Goal: Task Accomplishment & Management: Manage account settings

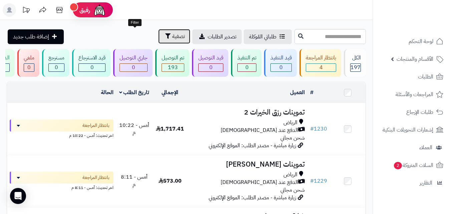
click at [158, 37] on button "تصفية" at bounding box center [174, 36] width 32 height 15
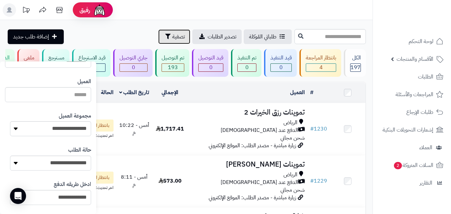
scroll to position [87, 0]
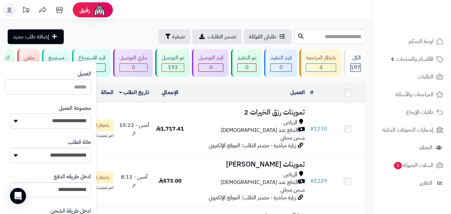
click at [63, 123] on select "**********" at bounding box center [50, 121] width 81 height 15
click at [10, 114] on select "**********" at bounding box center [50, 121] width 81 height 15
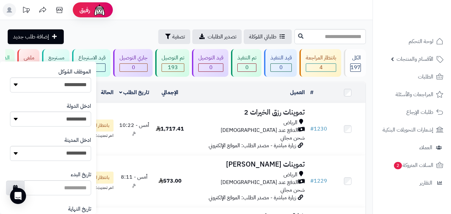
scroll to position [385, 0]
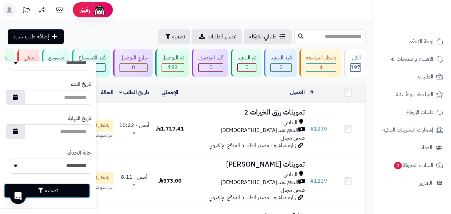
click at [73, 194] on button "تصفية" at bounding box center [47, 190] width 86 height 15
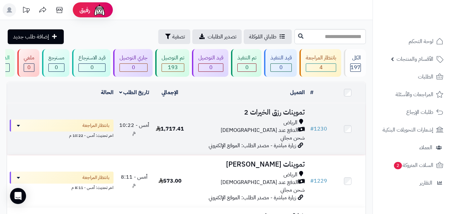
click at [229, 126] on div "الرياض" at bounding box center [248, 123] width 114 height 8
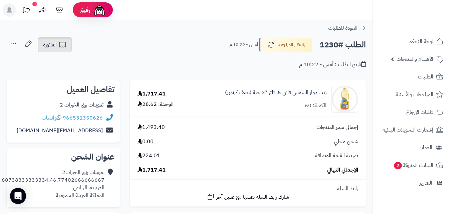
click at [61, 46] on icon at bounding box center [62, 45] width 8 height 8
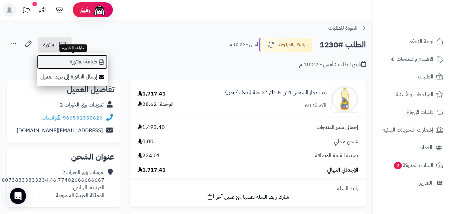
click at [72, 63] on link "طباعة الفاتورة" at bounding box center [72, 61] width 71 height 15
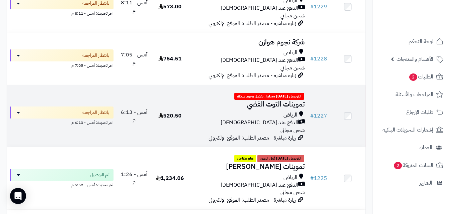
scroll to position [227, 0]
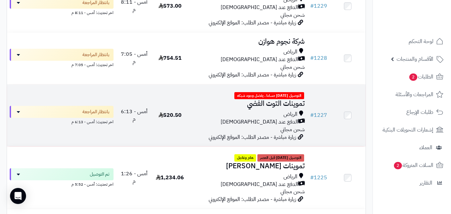
click at [138, 123] on td "أمس - 6:13 م" at bounding box center [134, 116] width 36 height 62
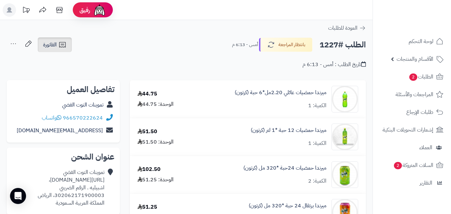
click at [57, 40] on link "الفاتورة" at bounding box center [55, 44] width 34 height 15
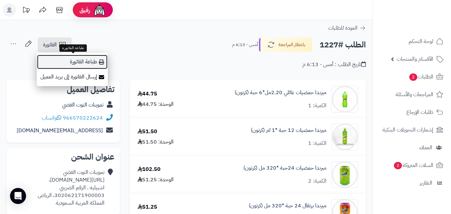
click at [64, 60] on link "طباعة الفاتورة" at bounding box center [72, 61] width 71 height 15
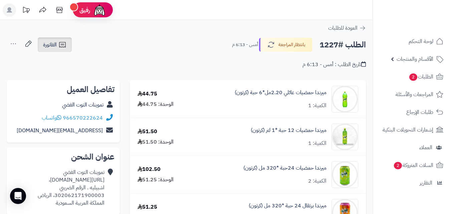
click at [68, 42] on link "الفاتورة" at bounding box center [55, 44] width 34 height 15
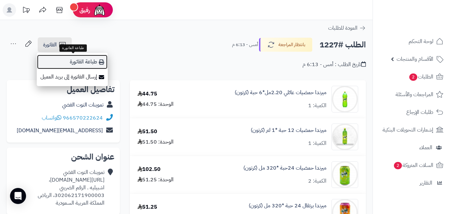
click at [102, 61] on icon at bounding box center [101, 61] width 5 height 5
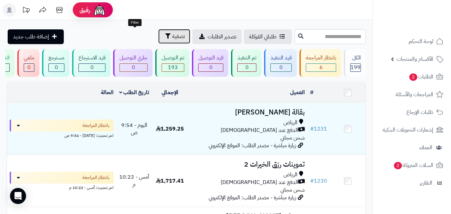
drag, startPoint x: 142, startPoint y: 40, endPoint x: 118, endPoint y: 69, distance: 37.8
click at [172, 40] on span "تصفية" at bounding box center [178, 36] width 13 height 8
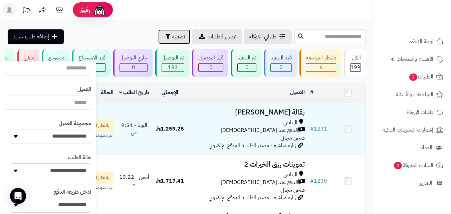
scroll to position [84, 0]
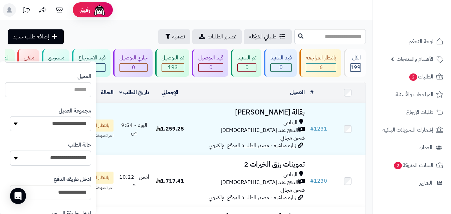
click at [45, 119] on select "**********" at bounding box center [50, 123] width 81 height 15
click at [10, 116] on select "**********" at bounding box center [50, 123] width 81 height 15
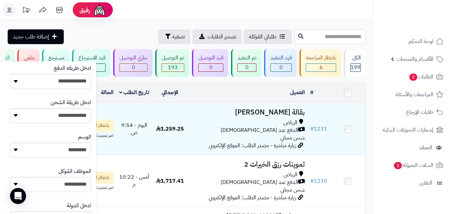
scroll to position [385, 0]
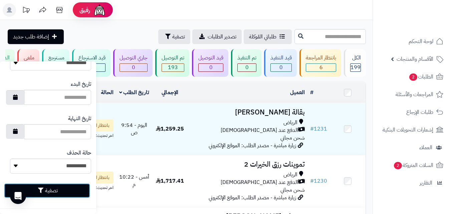
click at [35, 193] on button "تصفية" at bounding box center [47, 190] width 86 height 15
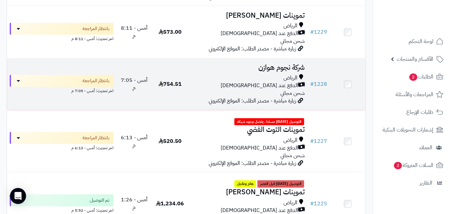
scroll to position [200, 0]
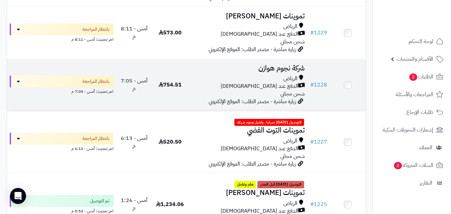
click at [275, 79] on div "الرياض" at bounding box center [248, 79] width 114 height 8
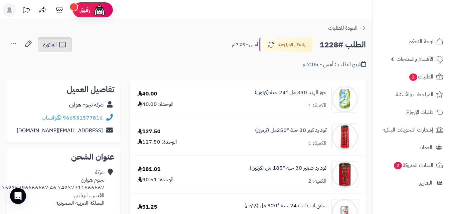
click at [50, 48] on span "الفاتورة" at bounding box center [50, 45] width 14 height 8
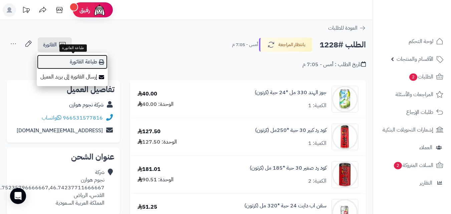
click at [68, 67] on link "طباعة الفاتورة" at bounding box center [72, 61] width 71 height 15
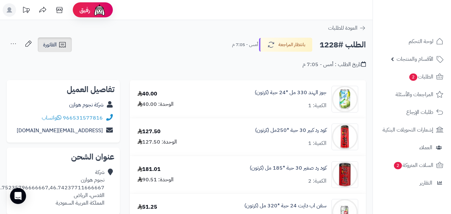
click at [64, 49] on link "الفاتورة" at bounding box center [55, 44] width 34 height 15
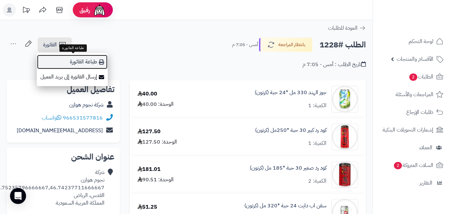
click at [91, 63] on link "طباعة الفاتورة" at bounding box center [72, 61] width 71 height 15
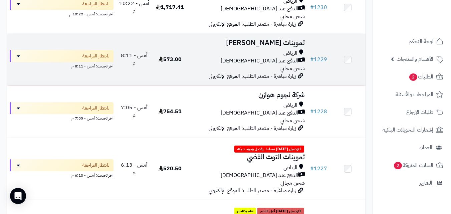
scroll to position [160, 0]
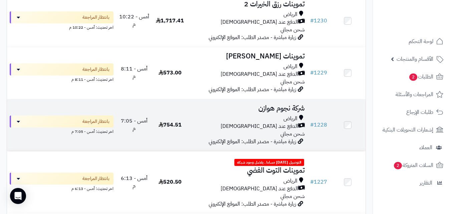
click at [210, 123] on div "الرياض" at bounding box center [248, 119] width 114 height 8
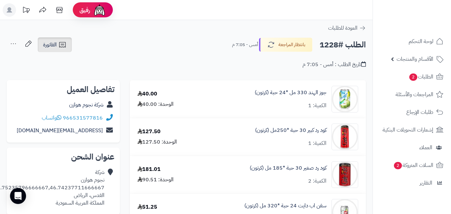
click at [55, 47] on span "الفاتورة" at bounding box center [50, 45] width 14 height 8
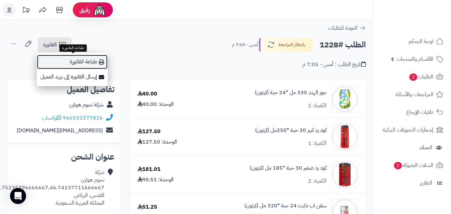
click at [76, 65] on link "طباعة الفاتورة" at bounding box center [72, 61] width 71 height 15
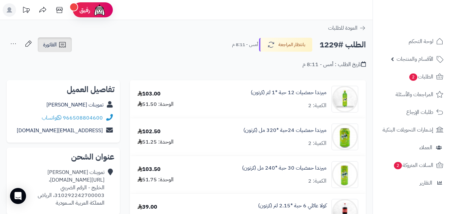
click at [51, 46] on span "الفاتورة" at bounding box center [50, 45] width 14 height 8
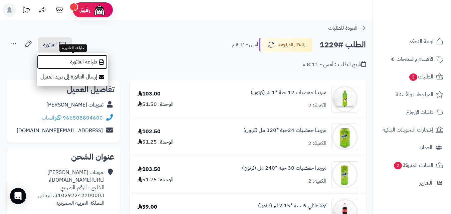
click at [57, 65] on link "طباعة الفاتورة" at bounding box center [72, 61] width 71 height 15
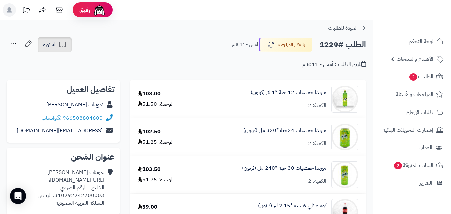
click at [53, 41] on span "الفاتورة" at bounding box center [50, 45] width 14 height 8
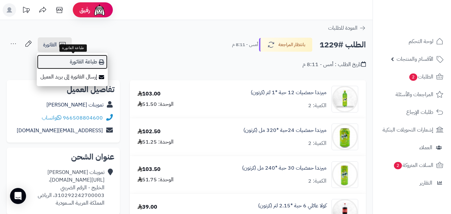
click at [89, 62] on link "طباعة الفاتورة" at bounding box center [72, 61] width 71 height 15
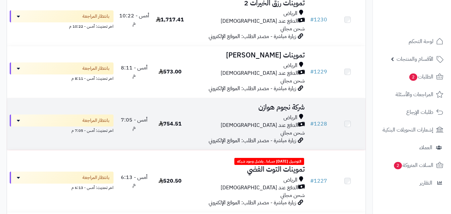
scroll to position [160, 0]
click at [249, 137] on div "الرياض الدفع عند الاستلام شحن مجاني" at bounding box center [248, 125] width 114 height 23
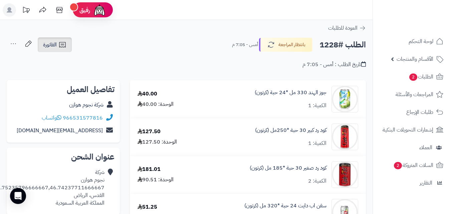
click at [71, 46] on link "الفاتورة" at bounding box center [55, 44] width 34 height 15
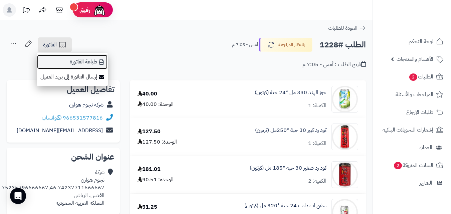
click at [74, 60] on link "طباعة الفاتورة" at bounding box center [72, 61] width 71 height 15
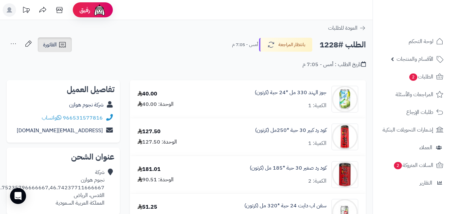
click at [57, 44] on link "الفاتورة" at bounding box center [55, 44] width 34 height 15
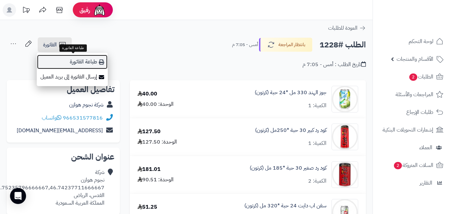
click at [65, 57] on link "طباعة الفاتورة" at bounding box center [72, 61] width 71 height 15
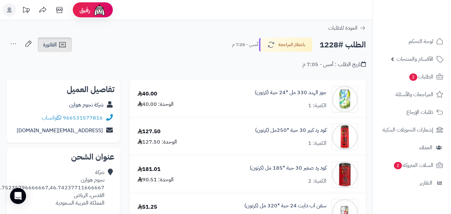
click at [49, 45] on span "الفاتورة" at bounding box center [50, 45] width 14 height 8
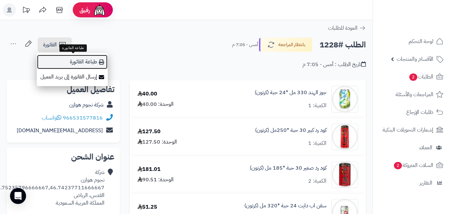
click at [55, 59] on link "طباعة الفاتورة" at bounding box center [72, 61] width 71 height 15
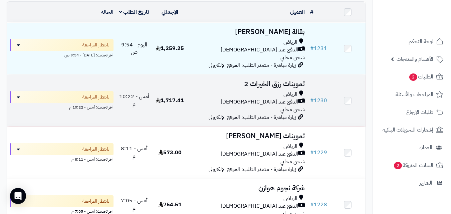
scroll to position [80, 0]
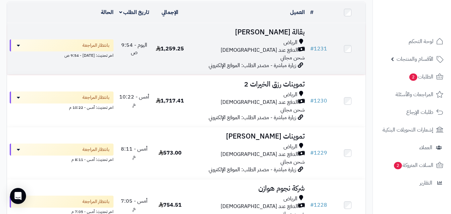
click at [259, 54] on div "الدفع عند [DEMOGRAPHIC_DATA]" at bounding box center [248, 50] width 114 height 8
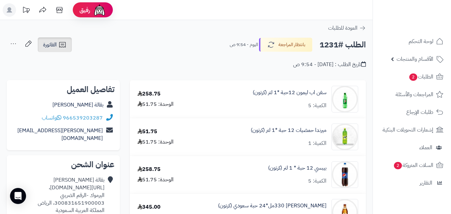
click at [57, 47] on link "الفاتورة" at bounding box center [55, 44] width 34 height 15
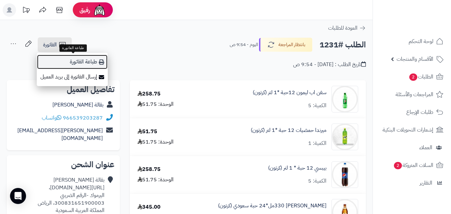
click at [62, 64] on link "طباعة الفاتورة" at bounding box center [72, 61] width 71 height 15
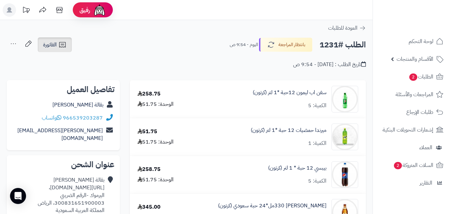
click at [45, 47] on span "الفاتورة" at bounding box center [50, 45] width 14 height 8
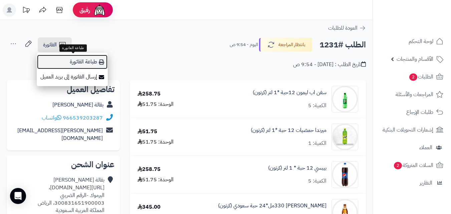
click at [99, 65] on link "طباعة الفاتورة" at bounding box center [72, 61] width 71 height 15
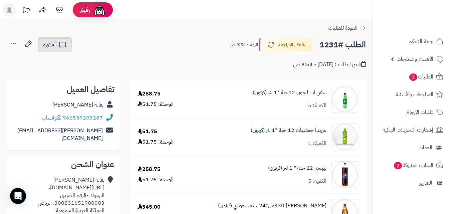
click at [44, 43] on span "الفاتورة" at bounding box center [50, 45] width 14 height 8
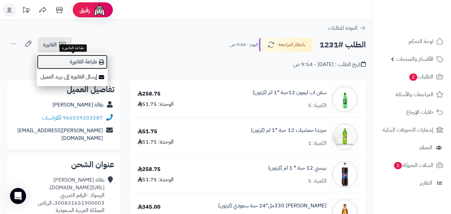
click at [53, 57] on link "طباعة الفاتورة" at bounding box center [72, 61] width 71 height 15
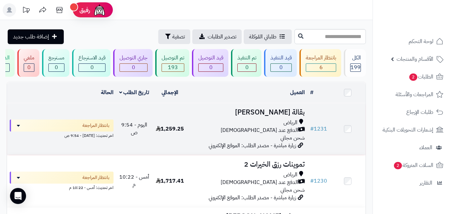
click at [229, 126] on div "الرياض" at bounding box center [248, 123] width 114 height 8
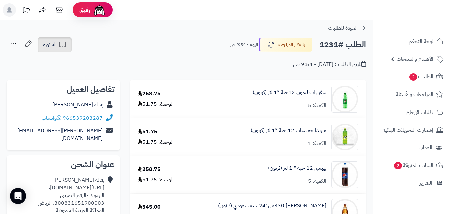
click at [56, 48] on span "الفاتورة" at bounding box center [50, 45] width 14 height 8
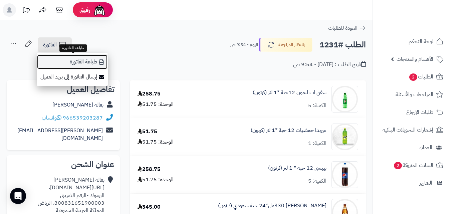
click at [69, 68] on link "طباعة الفاتورة" at bounding box center [72, 61] width 71 height 15
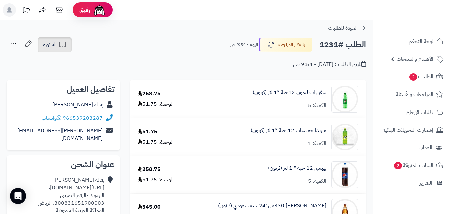
click at [66, 47] on icon at bounding box center [62, 45] width 8 height 8
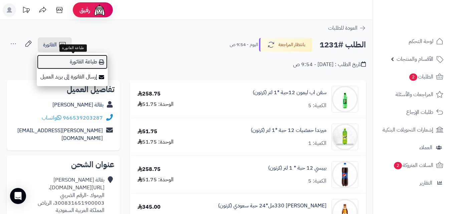
click at [90, 64] on link "طباعة الفاتورة" at bounding box center [72, 61] width 71 height 15
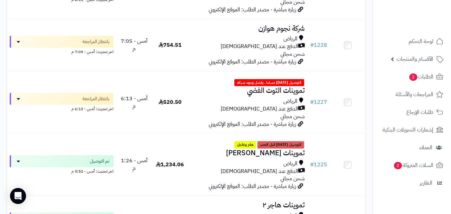
scroll to position [240, 0]
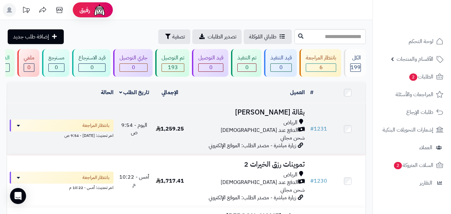
click at [244, 127] on div "الرياض" at bounding box center [248, 123] width 114 height 8
click at [188, 131] on td "1,259.25" at bounding box center [170, 129] width 36 height 52
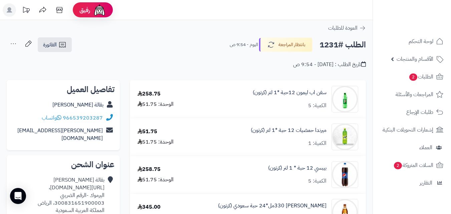
click at [50, 55] on div "تاريخ الطلب : اليوم - 9:54 ص" at bounding box center [186, 61] width 359 height 16
click at [53, 50] on link "الفاتورة" at bounding box center [55, 44] width 34 height 15
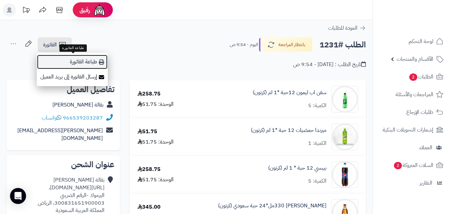
click at [59, 59] on link "طباعة الفاتورة" at bounding box center [72, 61] width 71 height 15
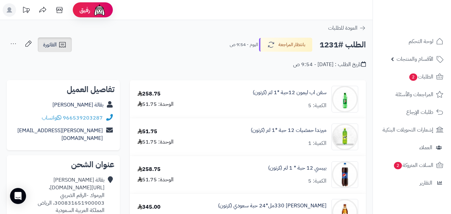
click at [43, 43] on span "الفاتورة" at bounding box center [50, 45] width 14 height 8
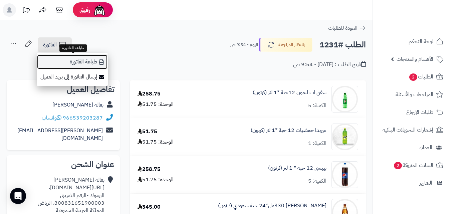
click at [81, 65] on link "طباعة الفاتورة" at bounding box center [72, 61] width 71 height 15
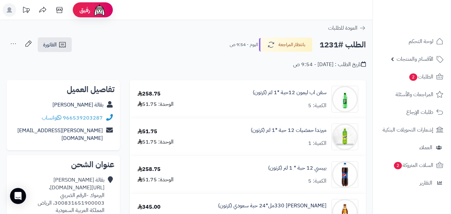
click at [44, 38] on link "الفاتورة" at bounding box center [55, 44] width 34 height 15
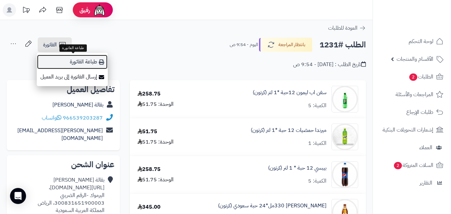
click at [99, 65] on link "طباعة الفاتورة" at bounding box center [72, 61] width 71 height 15
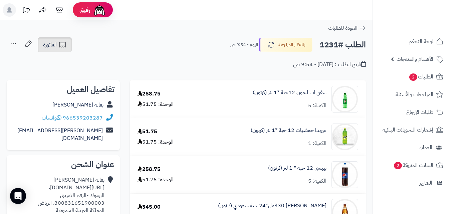
click at [58, 48] on link "الفاتورة" at bounding box center [55, 44] width 34 height 15
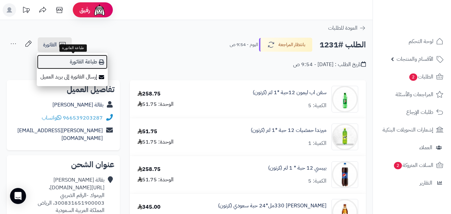
click at [62, 59] on link "طباعة الفاتورة" at bounding box center [72, 61] width 71 height 15
